Goal: Transaction & Acquisition: Purchase product/service

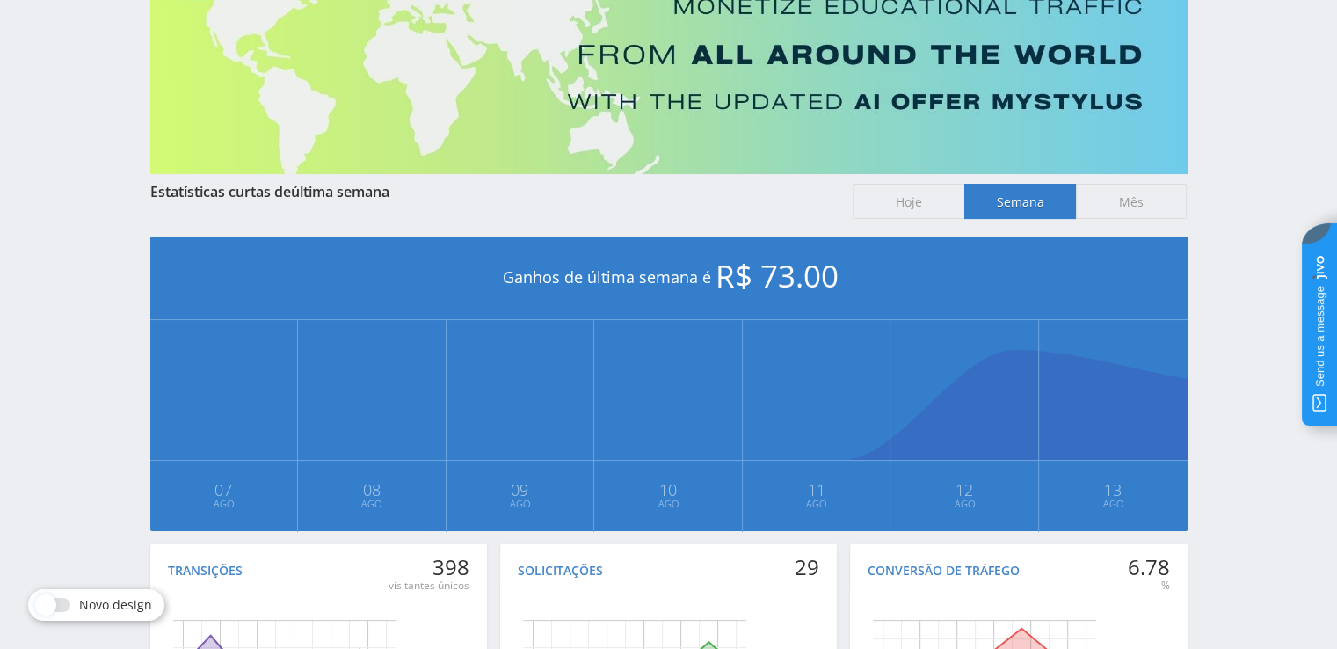
click at [1266, 210] on div "Canal de telegrama Ferramentas Base de conhecimento Seu gerente: Alex Alex Onli…" at bounding box center [668, 345] width 1337 height 1043
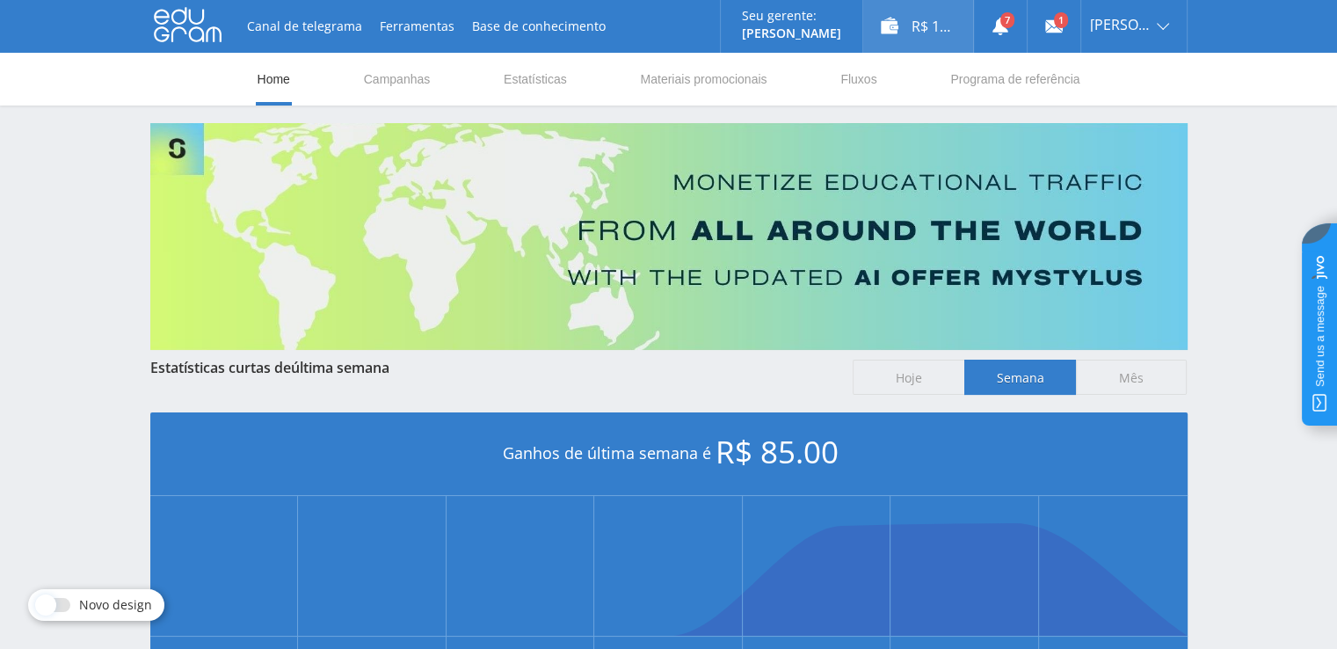
click at [932, 25] on div "R$ 12.00" at bounding box center [918, 26] width 110 height 53
